Goal: Communication & Community: Answer question/provide support

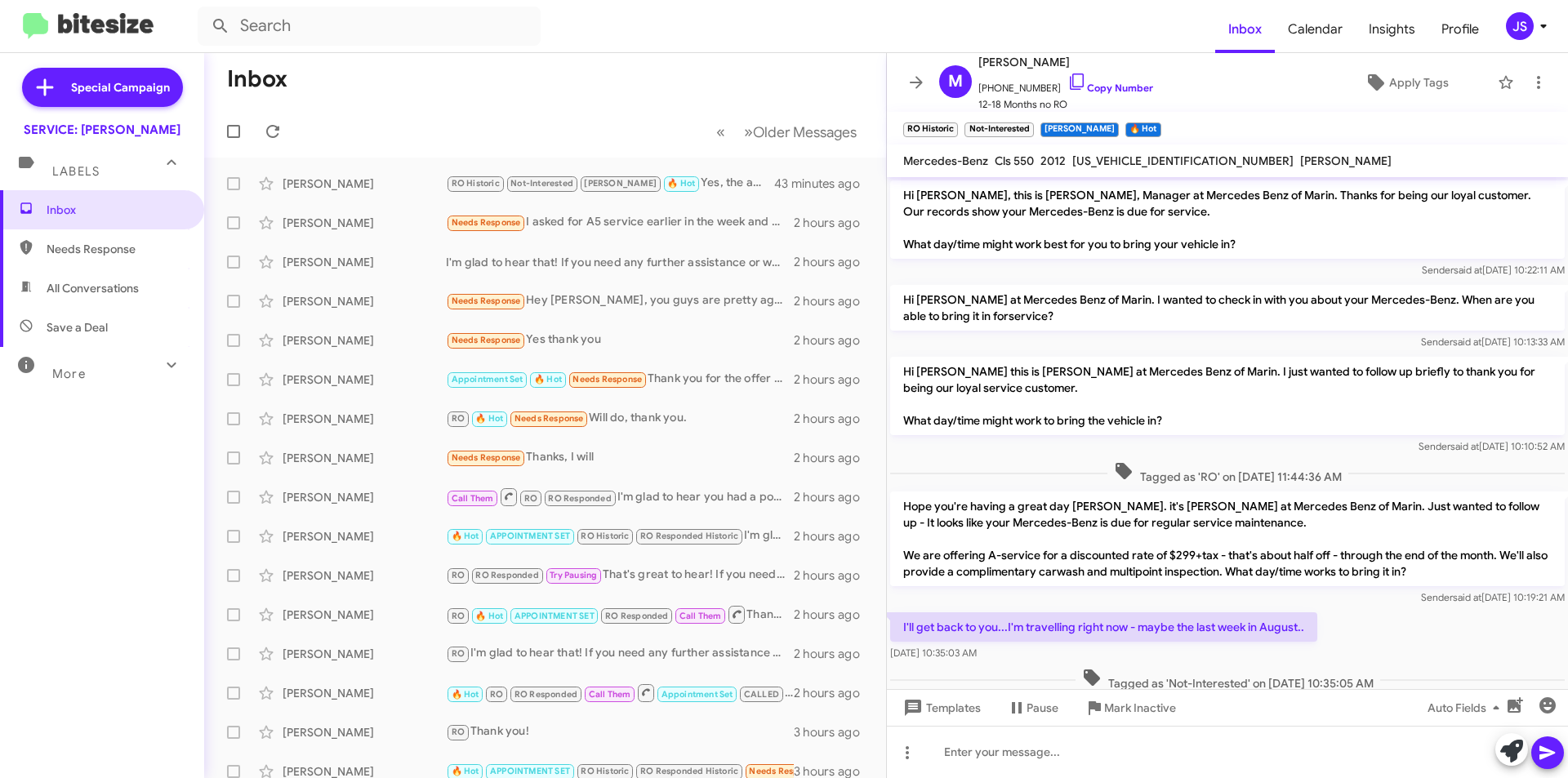
scroll to position [453, 0]
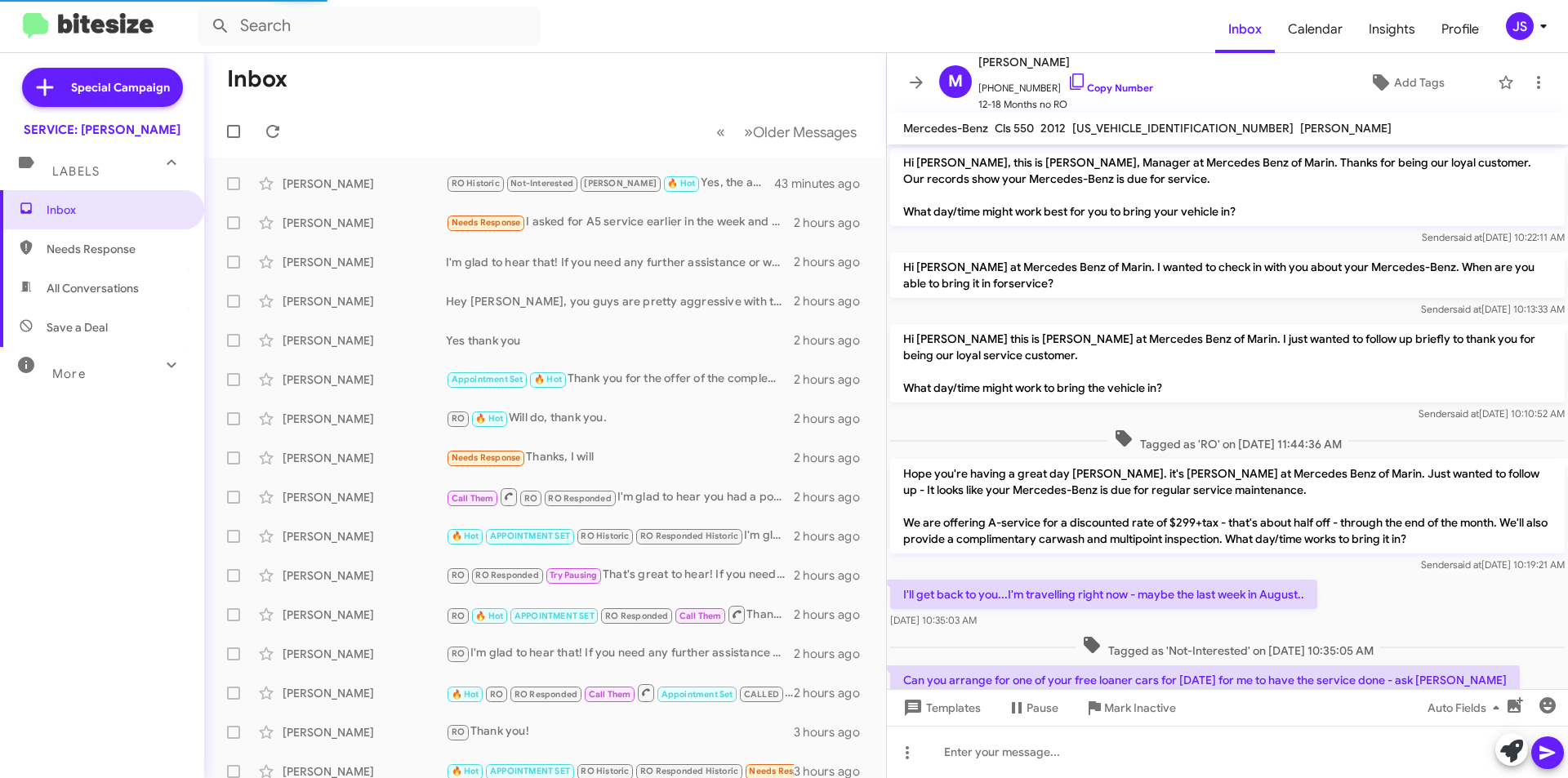
scroll to position [486, 0]
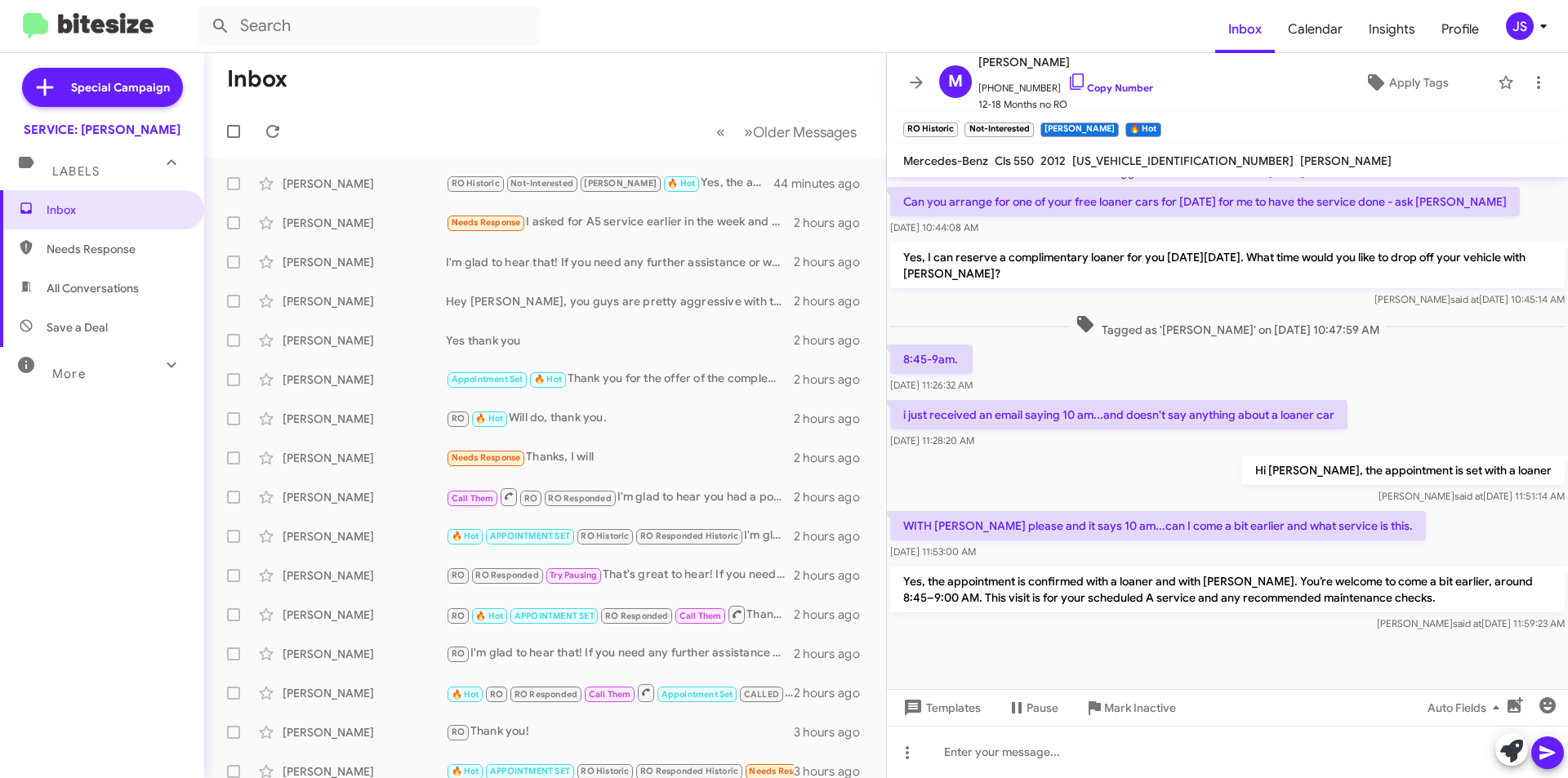
scroll to position [518, 0]
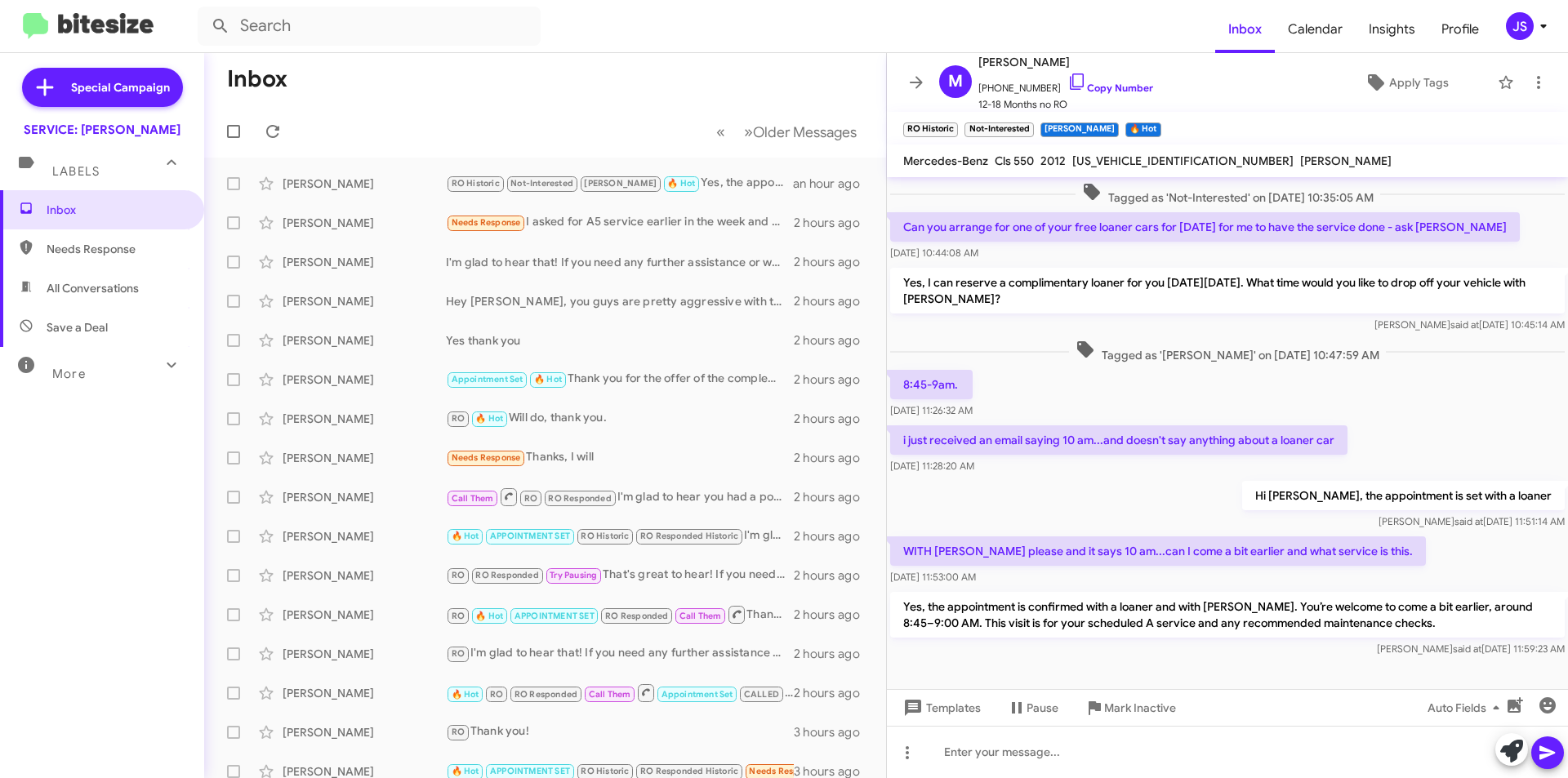
scroll to position [518, 0]
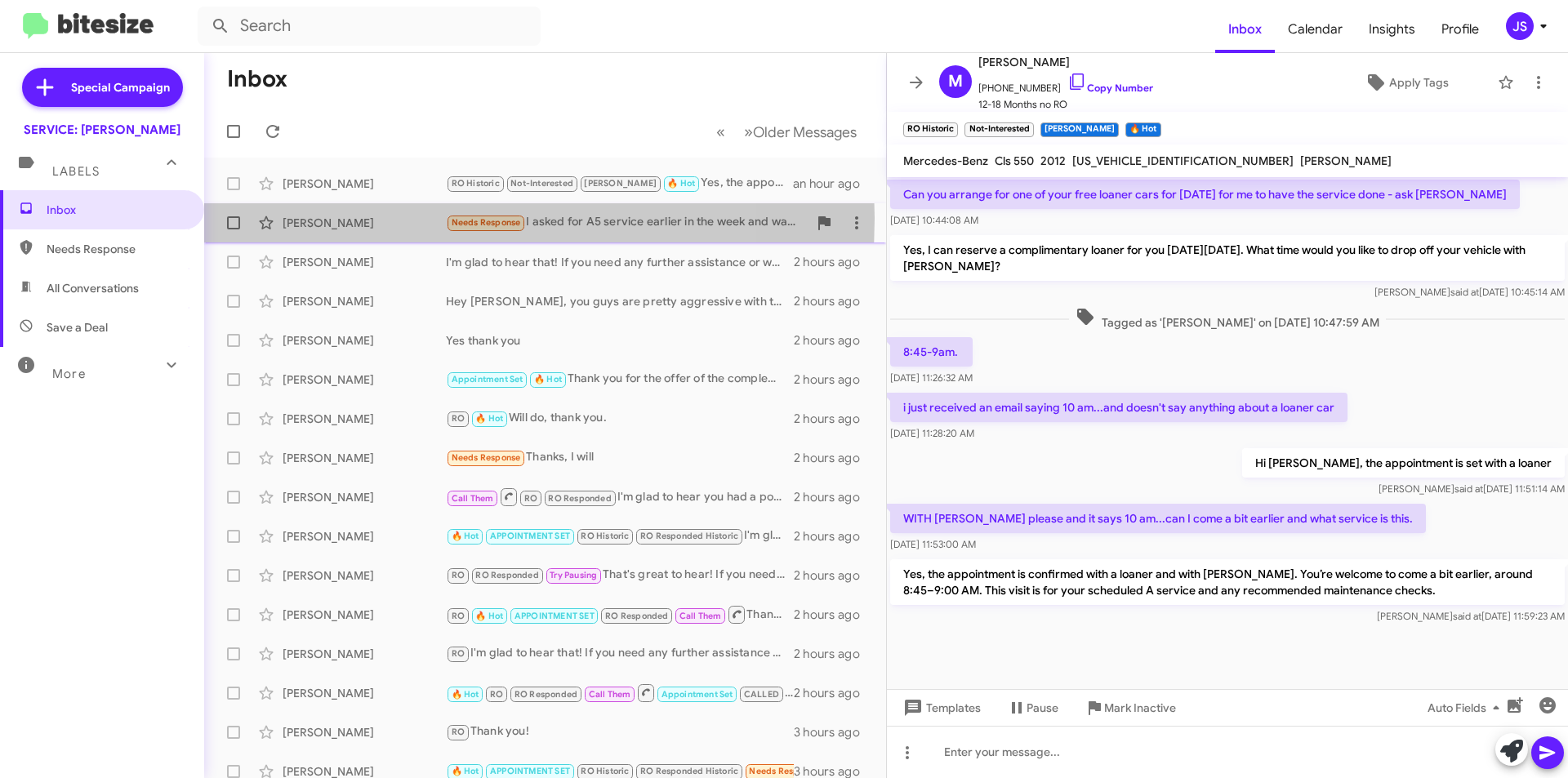
click at [400, 218] on div "[PERSON_NAME]" at bounding box center [364, 223] width 163 height 16
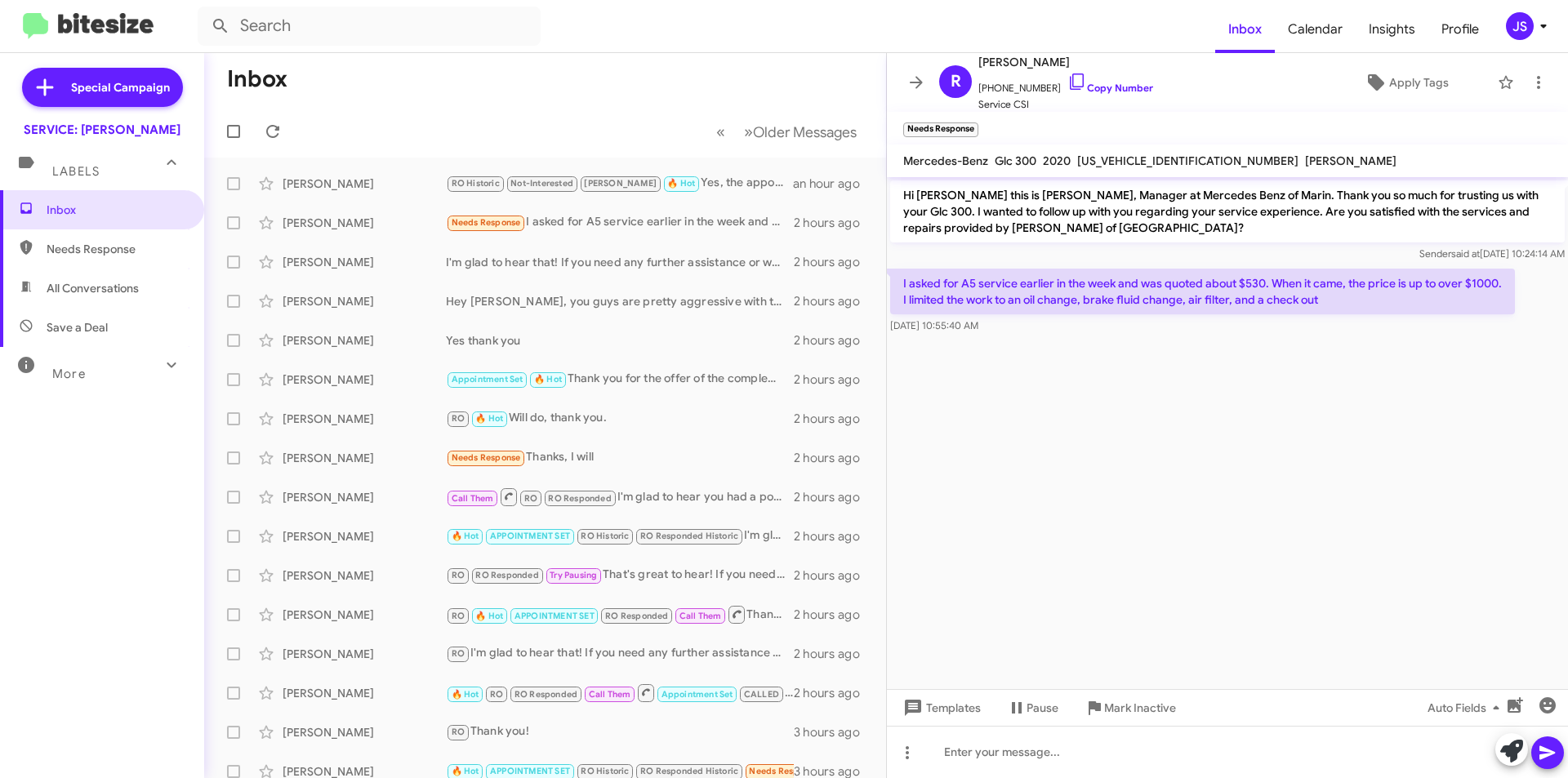
click at [441, 76] on mat-toolbar-row "Inbox" at bounding box center [544, 79] width 681 height 52
